Goal: Task Accomplishment & Management: Complete application form

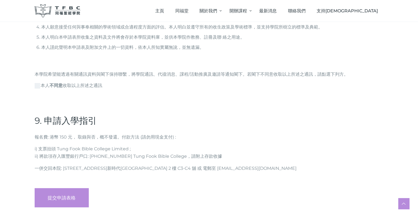
scroll to position [1567, 0]
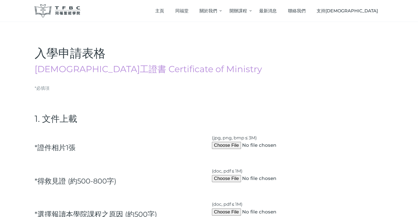
click at [109, 147] on div "*證件相⽚1張" at bounding box center [120, 146] width 177 height 29
click at [222, 147] on input "(jpg, png, bmp ≤ 3M)" at bounding box center [263, 145] width 103 height 7
type input "C:\fakepath\Student Photo - [PERSON_NAME].jpg"
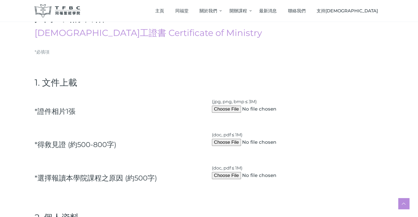
scroll to position [55, 0]
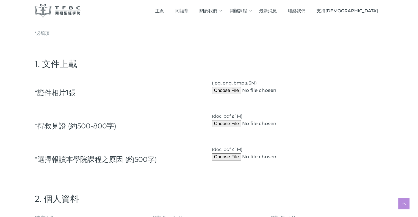
click at [229, 125] on input "(doc, pdf ≤ 1M)" at bounding box center [263, 123] width 103 height 7
type input "C:\fakepath\2.TFBC - My Salvation Testimony.pdf"
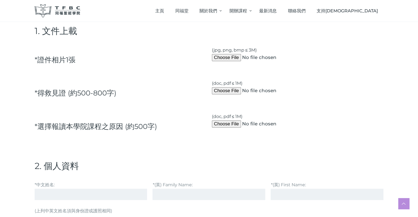
scroll to position [110, 0]
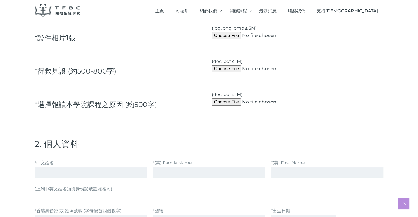
click at [229, 105] on input "(doc, pdf ≤ 1M)" at bounding box center [263, 102] width 103 height 7
type input "C:\fakepath\1. Why I apply the TFBC.pdf"
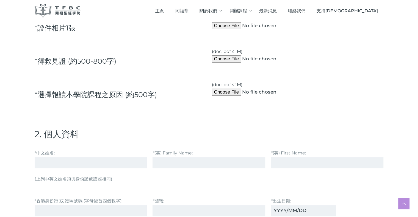
scroll to position [137, 0]
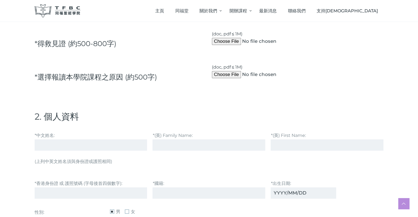
click at [97, 143] on input "*中文姓名:" at bounding box center [91, 145] width 113 height 11
paste input "魏偉程"
type input "魏偉程"
click at [161, 144] on input "*(英) Family Name:" at bounding box center [209, 145] width 113 height 11
paste input "Ngai"
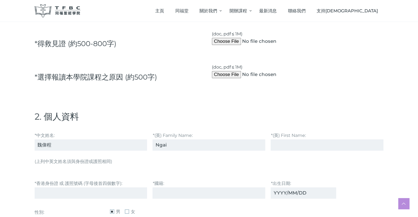
type input "Ngai"
click at [289, 143] on input "*(英) First Name:" at bounding box center [327, 145] width 113 height 11
paste input "[PERSON_NAME]"
type input "[PERSON_NAME]"
click at [159, 162] on p "(上列中英文姓名須與⾝份證或護照相同)" at bounding box center [209, 165] width 349 height 15
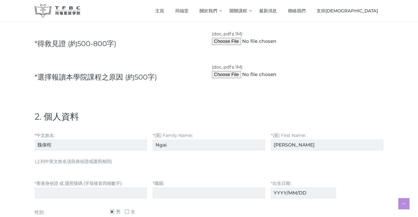
click at [104, 192] on input "*香港⾝份證 或 護照號碼 (字⺟後⾸四個數字):" at bounding box center [91, 193] width 113 height 11
paste input "K0739"
type input "K0739"
click at [173, 193] on input "*國籍:" at bounding box center [209, 193] width 113 height 11
click at [213, 193] on input "*國籍:" at bounding box center [209, 193] width 113 height 11
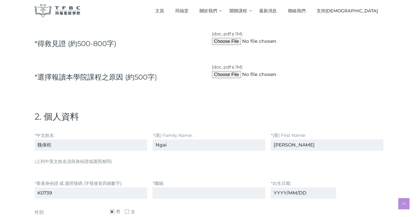
paste input "Chinese"
type input "Chinese"
click at [302, 197] on input "*出⽣⽇期:" at bounding box center [303, 193] width 65 height 11
paste input "[DATE]"
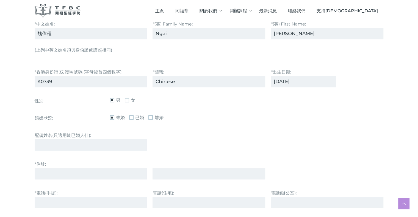
scroll to position [275, 0]
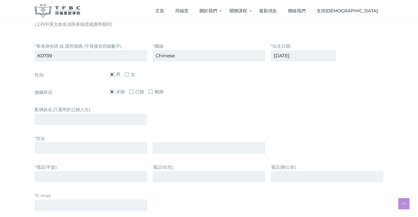
type input "[DATE]"
click at [124, 147] on input "*住址:" at bounding box center [91, 147] width 113 height 11
click at [79, 150] on input "*住址:" at bounding box center [91, 147] width 113 height 11
paste input "Room 912, [GEOGRAPHIC_DATA], [GEOGRAPHIC_DATA]"
type input "Room 912, [GEOGRAPHIC_DATA], [GEOGRAPHIC_DATA]"
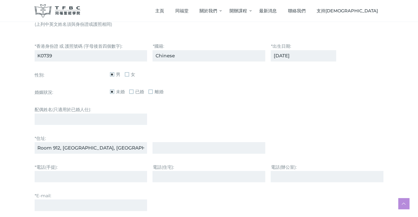
click at [182, 148] on input "text" at bounding box center [209, 147] width 113 height 11
paste input "[PERSON_NAME], [GEOGRAPHIC_DATA]"
type input "[PERSON_NAME], [GEOGRAPHIC_DATA]"
click at [170, 199] on div "*E-mail:" at bounding box center [209, 202] width 355 height 24
click at [99, 181] on input "*電話(⼿提):" at bounding box center [91, 176] width 113 height 11
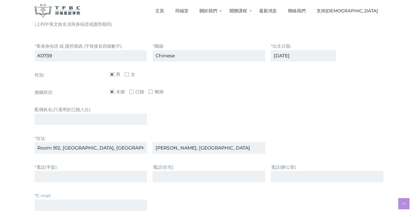
paste input "96873910"
type input "96873910"
click at [163, 179] on input "電話(住宅):" at bounding box center [209, 176] width 113 height 11
paste input "27902853"
type input "27902853"
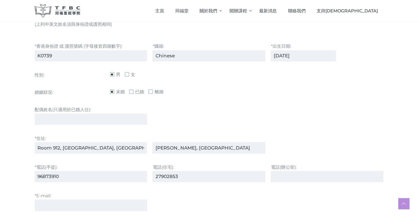
click at [278, 181] on input "電話(辦公室):" at bounding box center [327, 176] width 113 height 11
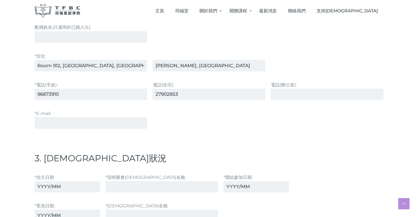
click at [103, 120] on input "*E-mail:" at bounding box center [91, 122] width 113 height 11
paste input "[EMAIL_ADDRESS][DOMAIN_NAME]"
type input "[EMAIL_ADDRESS][DOMAIN_NAME]"
click at [89, 181] on input "*信主⽇期:" at bounding box center [67, 186] width 65 height 11
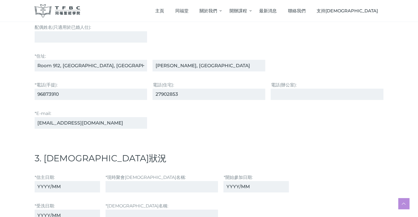
paste input "2007/01"
type input "2007/01"
click at [135, 183] on input "*現時聚會[DEMOGRAPHIC_DATA]名稱:" at bounding box center [162, 186] width 113 height 11
paste input "Tung Fook [GEOGRAPHIC_DATA]"
type input "Tung Fook [GEOGRAPHIC_DATA]"
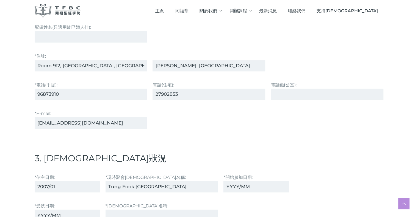
click at [238, 182] on input "*開始參加⽇期:" at bounding box center [256, 186] width 65 height 11
paste input "2007/01"
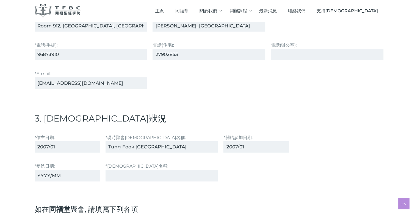
scroll to position [412, 0]
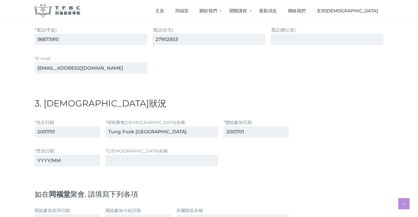
type input "2007/01"
click at [155, 129] on input "Tung Fook [GEOGRAPHIC_DATA]" at bounding box center [162, 131] width 113 height 11
click at [68, 161] on input "*受洗⽇期:" at bounding box center [67, 160] width 65 height 11
paste input "2009/07"
type input "2009/07"
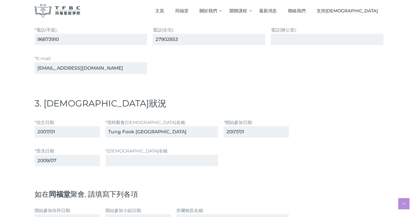
click at [143, 165] on div "*[DEMOGRAPHIC_DATA]名稱:" at bounding box center [162, 157] width 118 height 24
click at [143, 161] on input "*[DEMOGRAPHIC_DATA]名稱:" at bounding box center [162, 160] width 113 height 11
paste input "Tung Fook [GEOGRAPHIC_DATA]"
type input "Tung Fook [GEOGRAPHIC_DATA]"
click at [155, 133] on input "Tung Fook [GEOGRAPHIC_DATA]" at bounding box center [162, 131] width 113 height 11
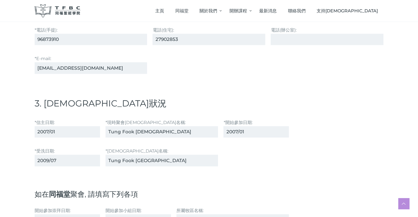
type input "Tung Fook [DEMOGRAPHIC_DATA]"
click at [155, 156] on input "Tung Fook [GEOGRAPHIC_DATA]" at bounding box center [162, 160] width 113 height 11
drag, startPoint x: 155, startPoint y: 157, endPoint x: 159, endPoint y: 158, distance: 4.5
click at [157, 158] on input "Tung Fook [GEOGRAPHIC_DATA]" at bounding box center [162, 160] width 113 height 11
click at [159, 158] on input "Tung Fook [GEOGRAPHIC_DATA]" at bounding box center [162, 160] width 113 height 11
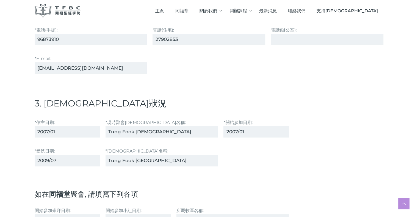
click at [158, 158] on input "Tung Fook [GEOGRAPHIC_DATA]" at bounding box center [162, 160] width 113 height 11
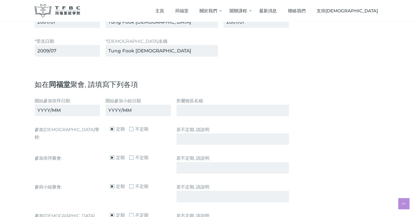
type input "Tung Fook [DEMOGRAPHIC_DATA]"
click at [68, 107] on input "開始參加崇拜⽇期:" at bounding box center [67, 110] width 65 height 11
paste input "2007/01"
type input "2007/01"
click at [121, 107] on input "開始參加⼩組⽇期:" at bounding box center [138, 110] width 65 height 11
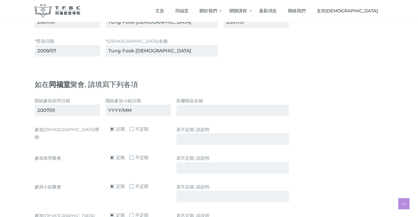
paste input "2007/01"
type input "2007/01"
click at [178, 111] on input "所屬牧區名稱:" at bounding box center [232, 110] width 113 height 11
paste input "以賽亞"
type input "以賽亞"
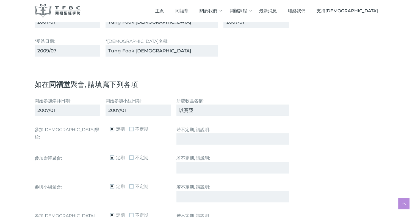
click at [153, 113] on input "2007/01" at bounding box center [138, 110] width 65 height 11
type input "2007/02"
click at [87, 107] on input "2007/01" at bounding box center [67, 110] width 65 height 11
click at [186, 136] on input "若不定期, 請說明:" at bounding box center [232, 139] width 113 height 11
paste input "Attend when suitable course available"
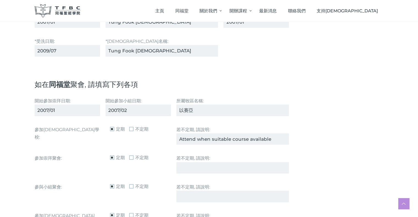
type input "Attend when suitable course available"
click at [137, 114] on input "2007/02" at bounding box center [138, 110] width 65 height 11
click at [133, 129] on span "不定期" at bounding box center [138, 129] width 19 height 7
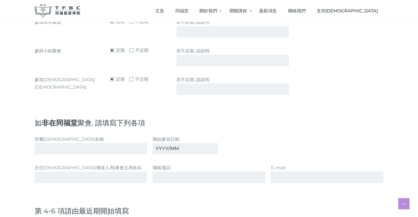
scroll to position [660, 0]
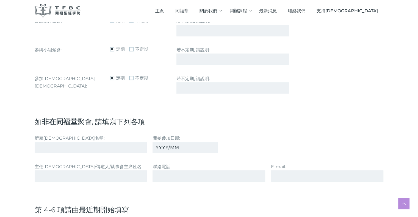
click at [112, 143] on input "所屬[DEMOGRAPHIC_DATA]名稱:" at bounding box center [91, 147] width 113 height 11
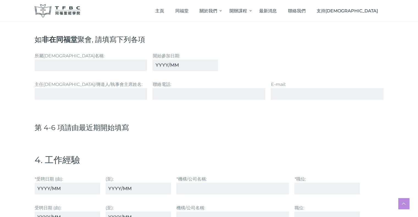
scroll to position [797, 0]
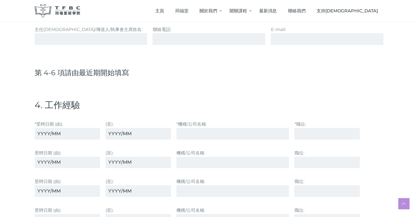
click at [86, 133] on input "*受聘⽇期 (由):" at bounding box center [67, 133] width 65 height 11
paste input "2022/11"
type input "2022/11"
click at [131, 133] on input "(至):" at bounding box center [138, 133] width 65 height 11
click at [136, 134] on input "(至):" at bounding box center [138, 133] width 65 height 11
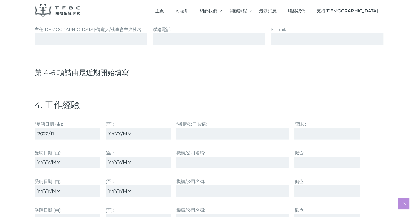
drag, startPoint x: 144, startPoint y: 131, endPoint x: 89, endPoint y: 128, distance: 55.1
click at [89, 128] on div "*受聘⽇期 (由): 2022/11 (至): *機構/公司名稱: *職位:" at bounding box center [209, 130] width 355 height 24
click at [128, 130] on input "(至):" at bounding box center [138, 133] width 65 height 11
drag, startPoint x: 134, startPoint y: 130, endPoint x: 89, endPoint y: 131, distance: 45.7
click at [89, 131] on div "*受聘⽇期 (由): 2022/11 (至): *機構/公司名稱: *職位:" at bounding box center [209, 130] width 355 height 24
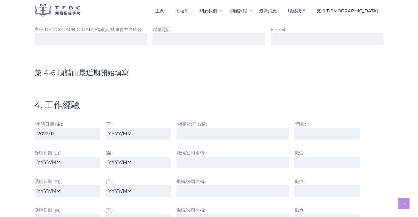
paste input "2025/08"
type input "2025/08"
click at [198, 129] on input "*機構/公司名稱:" at bounding box center [232, 133] width 113 height 11
paste input "The HK Electric Co."
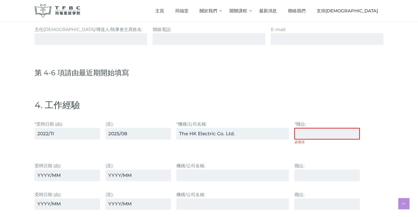
drag, startPoint x: 236, startPoint y: 133, endPoint x: 166, endPoint y: 132, distance: 69.3
click at [166, 132] on div "*受聘⽇期 (由): 2022/11 (至): 2025/08 *機構/公司名稱: The HK Electric Co. Ltd. *職位: 必填項" at bounding box center [209, 136] width 355 height 37
paste input "mpany"
type input "The HK Electric Company"
click at [310, 128] on input "*職位: 必填項" at bounding box center [326, 133] width 65 height 11
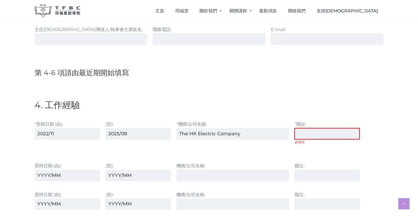
paste input "Engineer"
type input "Engineer"
click at [187, 178] on form "*必填項 1. 文件上載 *證件相⽚1張 (jpg, png, bmp ≤ 3M) *得救⾒證 (約500-800字) (doc, pdf ≤ 1M) *選擇…" at bounding box center [209, 168] width 349 height 1762
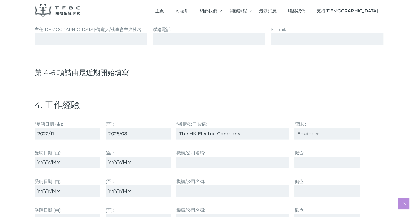
click at [62, 158] on input "受聘⽇期 (由):" at bounding box center [67, 162] width 65 height 11
drag, startPoint x: 69, startPoint y: 158, endPoint x: 24, endPoint y: 157, distance: 45.4
click at [24, 157] on div "入學申請表格 [DEMOGRAPHIC_DATA]⼯證書 Certificate of Ministry 一個或多個項目有錯誤，請檢查並重試。 必填項 必填項…" at bounding box center [209, 144] width 418 height 1839
paste input "2022/01"
type input "2022/01"
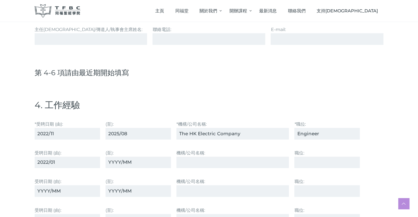
click at [130, 159] on input "(至):" at bounding box center [138, 162] width 65 height 11
paste input "2022/10"
type input "2022/10"
click at [192, 161] on input "機構/公司名稱:" at bounding box center [232, 162] width 113 height 11
paste input "Shun Hing Systems Integration"
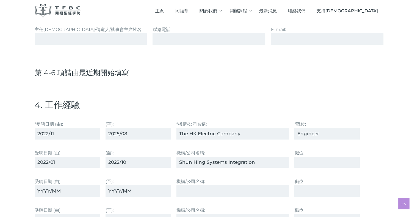
type input "Shun Hing Systems Integration"
click at [312, 157] on input "職位:" at bounding box center [326, 162] width 65 height 11
paste input "Senior Engineer"
type input "Senior Engineer"
click at [88, 186] on input "受聘⽇期 (由):" at bounding box center [67, 191] width 65 height 11
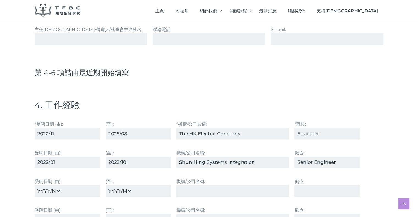
paste input "2020/05"
type input "2020/05"
click at [148, 186] on input "(至):" at bounding box center [138, 191] width 65 height 11
paste input "2021/12"
type input "2021/12"
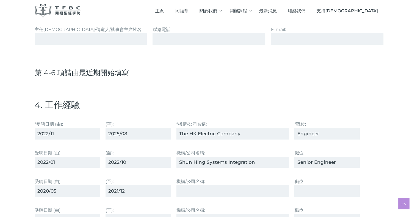
click at [187, 187] on input "機構/公司名稱:" at bounding box center [232, 191] width 113 height 11
click at [193, 186] on input "機構/公司名稱:" at bounding box center [232, 191] width 113 height 11
paste input "EnGenius Personal Consultancy Limited"
type input "EnGenius Personal Consultancy Limited"
click at [309, 186] on input "職位:" at bounding box center [326, 191] width 65 height 11
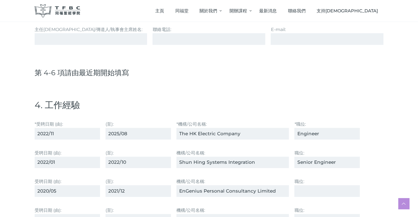
drag, startPoint x: 324, startPoint y: 131, endPoint x: 285, endPoint y: 131, distance: 39.6
click at [285, 131] on div "*受聘⽇期 (由): 2022/11 (至): 2025/08 *機構/公司名稱: The HK Electric Company *職位: Engineer…" at bounding box center [209, 130] width 355 height 24
click at [307, 189] on input "職位:" at bounding box center [326, 191] width 65 height 11
paste input "Engineer"
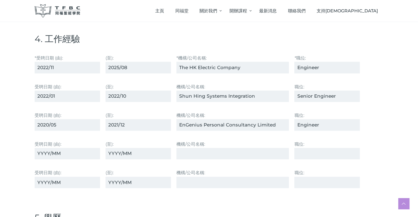
scroll to position [880, 0]
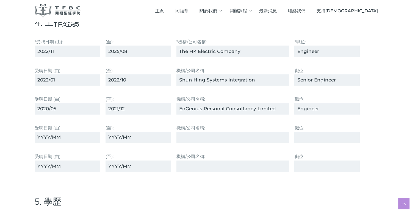
type input "Engineer"
click at [74, 134] on input "受聘⽇期 (由):" at bounding box center [67, 137] width 65 height 11
paste input "2000/04"
type input "2000/04"
click at [144, 134] on input "(至):" at bounding box center [138, 137] width 65 height 11
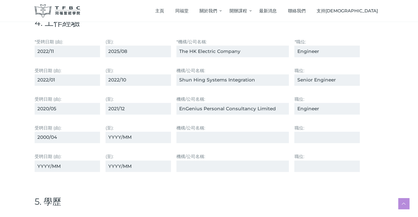
paste input "2020/05"
type input "2020/05"
click at [202, 136] on input "機構/公司名稱:" at bounding box center [232, 137] width 113 height 11
paste input "SmarTone"
type input "SmarTone"
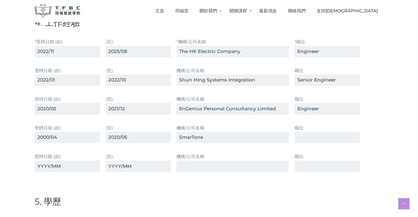
click at [313, 132] on input "職位:" at bounding box center [326, 137] width 65 height 11
paste input "Senior Engineer"
type input "Senior Engineer"
click at [81, 165] on input "受聘⽇期 (由):" at bounding box center [67, 166] width 65 height 11
paste input "1997/07"
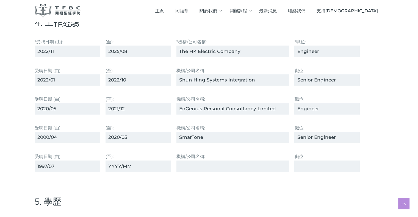
type input "1997/07"
click at [133, 163] on input "(至):" at bounding box center [138, 166] width 65 height 11
paste input "2000/04"
type input "2000/04"
click at [208, 161] on input "機構/公司名稱:" at bounding box center [232, 166] width 113 height 11
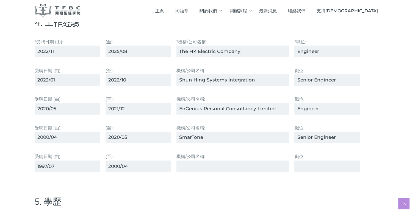
paste input "HKCSL"
type input "HKCSL"
click at [307, 166] on input "職位:" at bounding box center [326, 166] width 65 height 11
paste input "Engineer (E08)"
type input "Engineer (E08)"
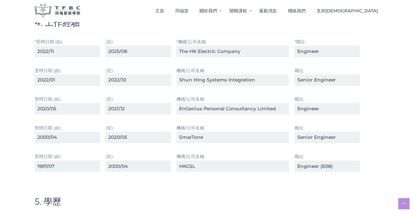
click at [267, 180] on p at bounding box center [209, 182] width 349 height 7
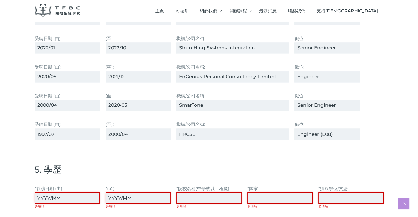
scroll to position [962, 0]
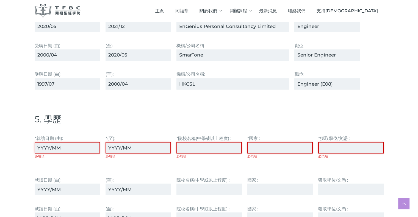
click at [74, 143] on input "*就讀⽇期 (由): 必填項" at bounding box center [67, 147] width 65 height 11
paste input "2011/07"
type input "2011/07"
click at [143, 145] on input "*(至): 必填項" at bounding box center [138, 147] width 65 height 11
paste input "2021/11"
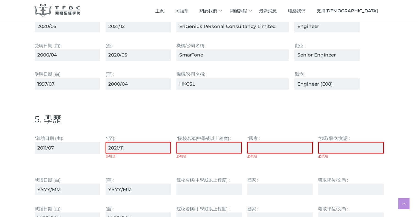
type input "2021/11"
click at [192, 145] on input "*院校名稱(中學或以上程度) : 必填項" at bounding box center [208, 147] width 65 height 11
paste input "China Graduate School of Theology"
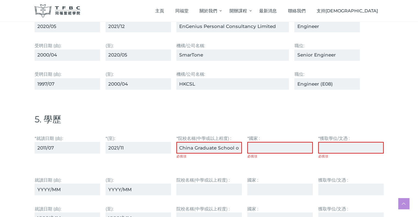
scroll to position [0, 23]
type input "China Graduate School of Theology"
click at [285, 143] on input "*國家 : 必填項" at bounding box center [279, 147] width 65 height 11
click at [262, 145] on input "*國家 : 必填項" at bounding box center [279, 147] width 65 height 11
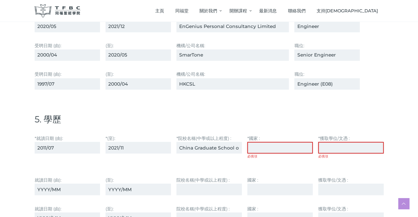
paste input "China HK"
type input "China HK"
click at [341, 145] on input "*獲取學位/⽂憑 : 必填項" at bounding box center [350, 147] width 65 height 11
click at [334, 146] on input "*獲取學位/⽂憑 : 必填項" at bounding box center [350, 147] width 65 height 11
paste input "Certificate of [DEMOGRAPHIC_DATA] Studies"
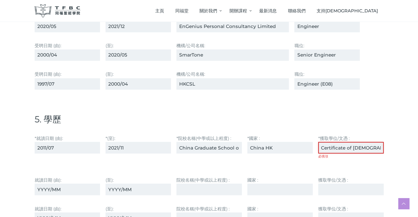
scroll to position [0, 25]
type input "Certificate of [DEMOGRAPHIC_DATA] Studies"
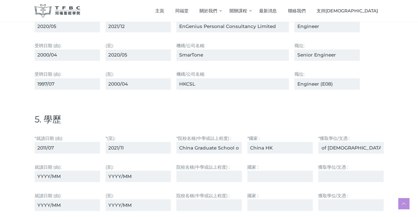
paste input "1996/09"
type input "1996/09"
click at [136, 171] on input "(至):" at bounding box center [138, 176] width 65 height 11
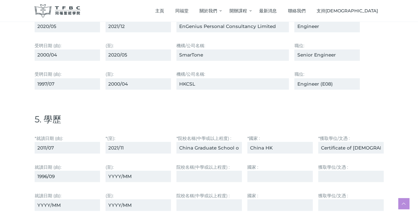
paste input "1999/12"
type input "1999/12"
click at [211, 171] on input "院校名稱(中學或以上程度) :" at bounding box center [208, 176] width 65 height 11
paste input "The [GEOGRAPHIC_DATA]"
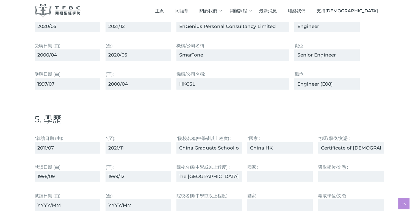
type input "The [GEOGRAPHIC_DATA]"
click at [278, 171] on input "國家 :" at bounding box center [279, 176] width 65 height 11
paste input "China HK"
type input "China HK"
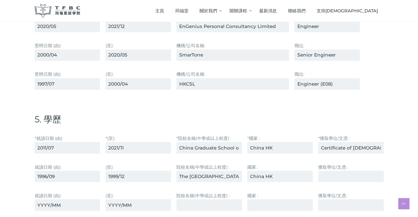
click at [347, 171] on input "獲取學位/⽂憑 :" at bounding box center [350, 176] width 65 height 11
paste input "Master of Science in Engineering (Electrical and Electronic Engineering)"
type input "Master of Science in Engineering (Electrical and Electronic Engineering)"
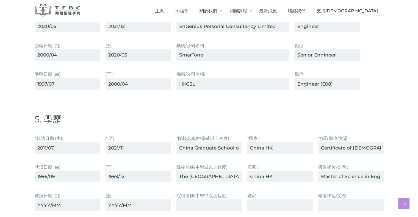
click at [76, 200] on input "就讀⽇期 (由):" at bounding box center [67, 205] width 65 height 11
paste input "1991/09"
type input "1991/09"
click at [129, 200] on input "(至):" at bounding box center [138, 205] width 65 height 11
paste input "1995/01"
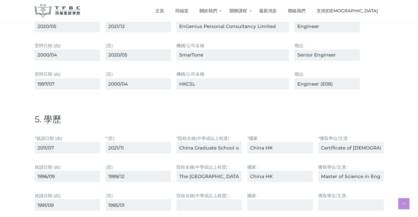
type input "1995/01"
click at [195, 201] on input "院校名稱(中學或以上程度) :" at bounding box center [208, 205] width 65 height 11
paste input "The [GEOGRAPHIC_DATA]"
type input "The [GEOGRAPHIC_DATA]"
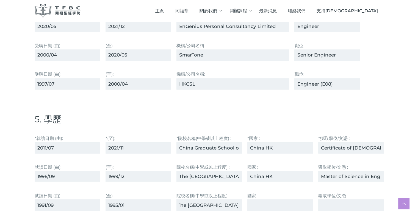
scroll to position [0, 0]
click at [254, 200] on input "國家 :" at bounding box center [279, 205] width 65 height 11
paste input "China HK"
type input "China HK"
click at [349, 200] on input "獲取學位/⽂憑 :" at bounding box center [350, 205] width 65 height 11
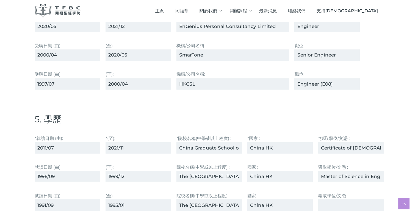
paste input "Bachelor of Engineering"
type input "Bachelor of Engineering"
click at [289, 189] on div "國家 : China HK" at bounding box center [280, 201] width 71 height 24
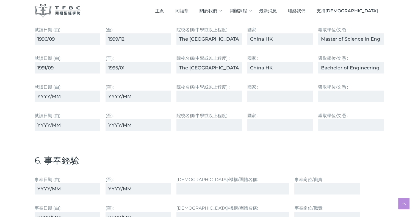
scroll to position [1182, 0]
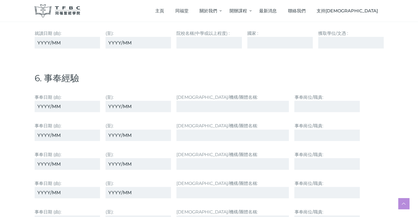
click at [75, 101] on input "事奉⽇期 (由):" at bounding box center [67, 106] width 65 height 11
paste input "2017/06"
type input "2017/06"
click at [135, 103] on input "(至):" at bounding box center [138, 106] width 65 height 11
type input "2025/08"
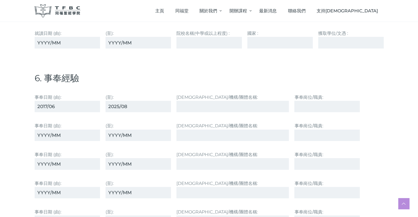
click at [212, 103] on input "[DEMOGRAPHIC_DATA]/機構/團體名稱:" at bounding box center [232, 106] width 113 height 11
paste input "Tung Fook [GEOGRAPHIC_DATA]"
type input "Tung Fook [GEOGRAPHIC_DATA]"
click at [305, 106] on input "事奉崗位/職責:" at bounding box center [326, 106] width 65 height 11
paste input "Power Pointer"
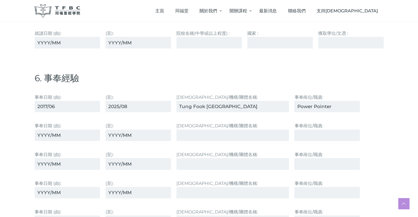
type input "Power Pointer"
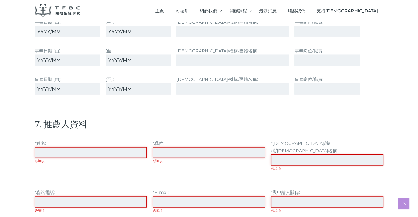
scroll to position [1347, 0]
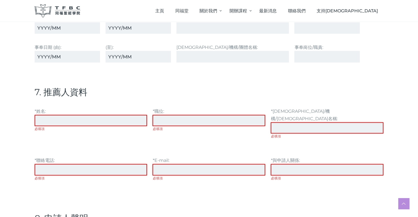
click at [93, 117] on input "*姓名: 必填項" at bounding box center [91, 120] width 113 height 11
paste input "[PERSON_NAME]"
type input "[PERSON_NAME]"
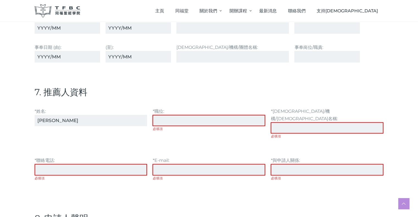
click at [179, 120] on input "*職位: 必填項" at bounding box center [209, 120] width 113 height 11
paste input "堂主任"
type input "堂主任"
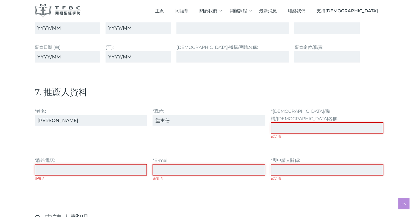
click at [300, 123] on input "*[DEMOGRAPHIC_DATA]/機構/牧區名稱: 必填項" at bounding box center [327, 128] width 113 height 11
paste input "同[GEOGRAPHIC_DATA]"
type input "同[GEOGRAPHIC_DATA]"
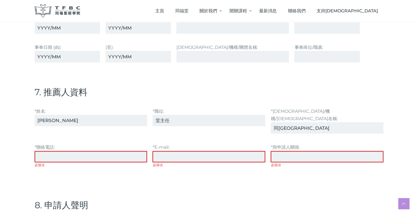
click at [102, 151] on input "*聯絡電話: 必填項" at bounding box center [91, 156] width 113 height 11
paste input "93080113"
type input "93080113"
click at [176, 151] on input "*E-mail: 必填項" at bounding box center [209, 156] width 113 height 11
paste input "[EMAIL_ADDRESS][DOMAIN_NAME]"
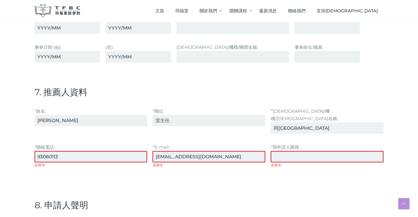
type input "[EMAIL_ADDRESS][DOMAIN_NAME]"
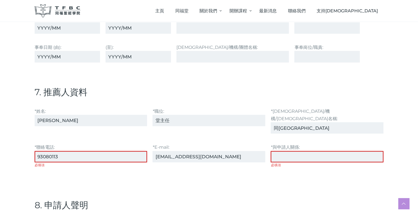
click at [286, 151] on input "*與申請⼈關係: 必填項" at bounding box center [327, 156] width 113 height 11
paste input "區[DEMOGRAPHIC_DATA]"
type input "區[DEMOGRAPHIC_DATA]"
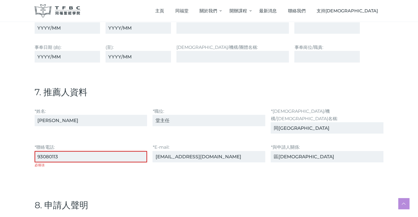
click at [189, 160] on label "*E-mail: [EMAIL_ADDRESS][DOMAIN_NAME] 必填項" at bounding box center [209, 160] width 113 height 32
click at [189, 160] on input "[EMAIL_ADDRESS][DOMAIN_NAME]" at bounding box center [209, 156] width 113 height 11
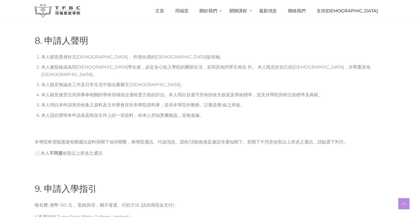
scroll to position [1567, 0]
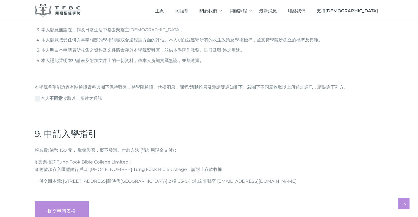
click at [36, 95] on span "本⼈ 不同意 收取以上所述之通訊" at bounding box center [69, 98] width 68 height 7
click at [0, 0] on input "本⼈ 不同意 收取以上所述之通訊" at bounding box center [0, 0] width 0 height 0
click at [39, 95] on span "本⼈ 不同意 收取以上所述之通訊" at bounding box center [69, 98] width 68 height 7
click at [0, 0] on input "本⼈ 不同意 收取以上所述之通訊" at bounding box center [0, 0] width 0 height 0
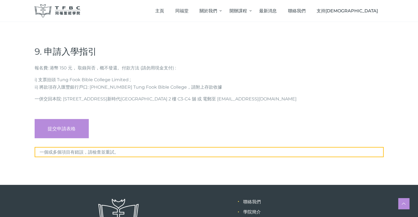
scroll to position [1622, 0]
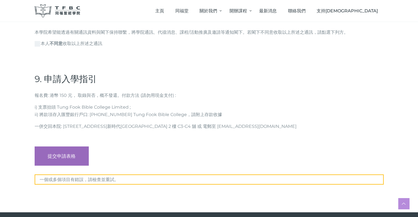
click at [64, 147] on input "提交申請表格" at bounding box center [62, 156] width 54 height 19
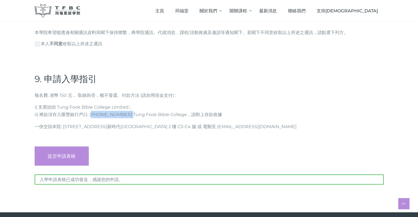
drag, startPoint x: 90, startPoint y: 93, endPoint x: 123, endPoint y: 94, distance: 33.6
click at [123, 104] on p "i) ⽀票抬頭 Tung Fook Bible College Limited ; ii) 將款項存入匯豐銀⾏⼾⼝: [PHONE_NUMBER] Tung …" at bounding box center [209, 111] width 349 height 15
copy p "[PHONE_NUMBER]"
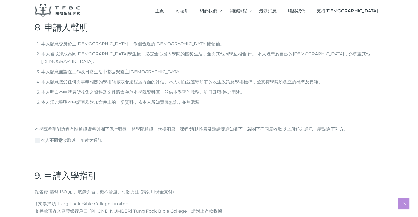
scroll to position [1650, 0]
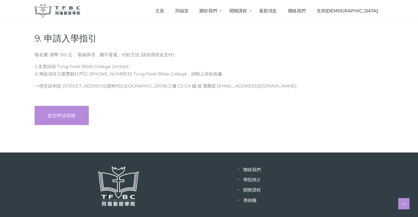
click at [191, 82] on p "⼀併交回本院: [STREET_ADDRESS]新時代[GEOGRAPHIC_DATA] 2 樓 C3-C4 舖 或 電郵⾄ [EMAIL_ADDRESS][…" at bounding box center [209, 85] width 349 height 7
drag, startPoint x: 189, startPoint y: 63, endPoint x: 244, endPoint y: 62, distance: 54.4
click at [244, 82] on p "⼀併交回本院: [STREET_ADDRESS]新時代[GEOGRAPHIC_DATA] 2 樓 C3-C4 舖 或 電郵⾄ [EMAIL_ADDRESS][…" at bounding box center [209, 85] width 349 height 7
copy p "tfbc.admin@tfbc.org.hk"
